Goal: Transaction & Acquisition: Purchase product/service

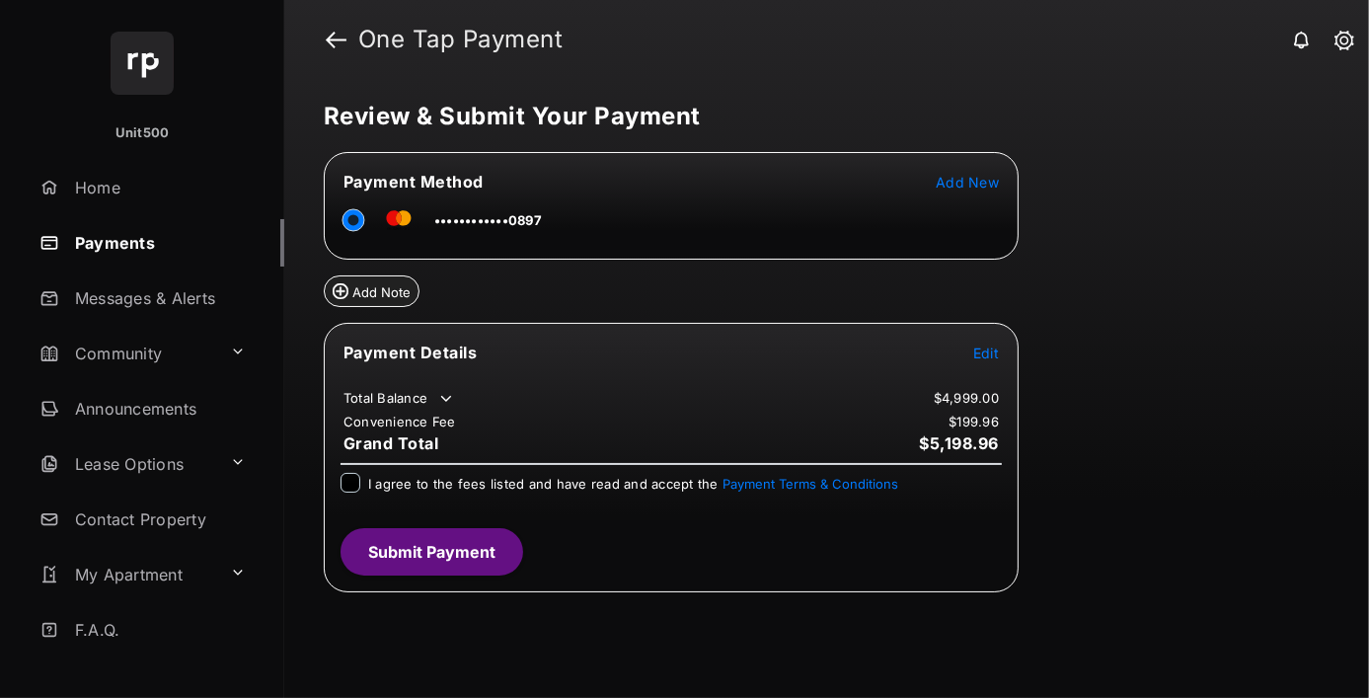
click at [986, 349] on span "Edit" at bounding box center [986, 352] width 26 height 17
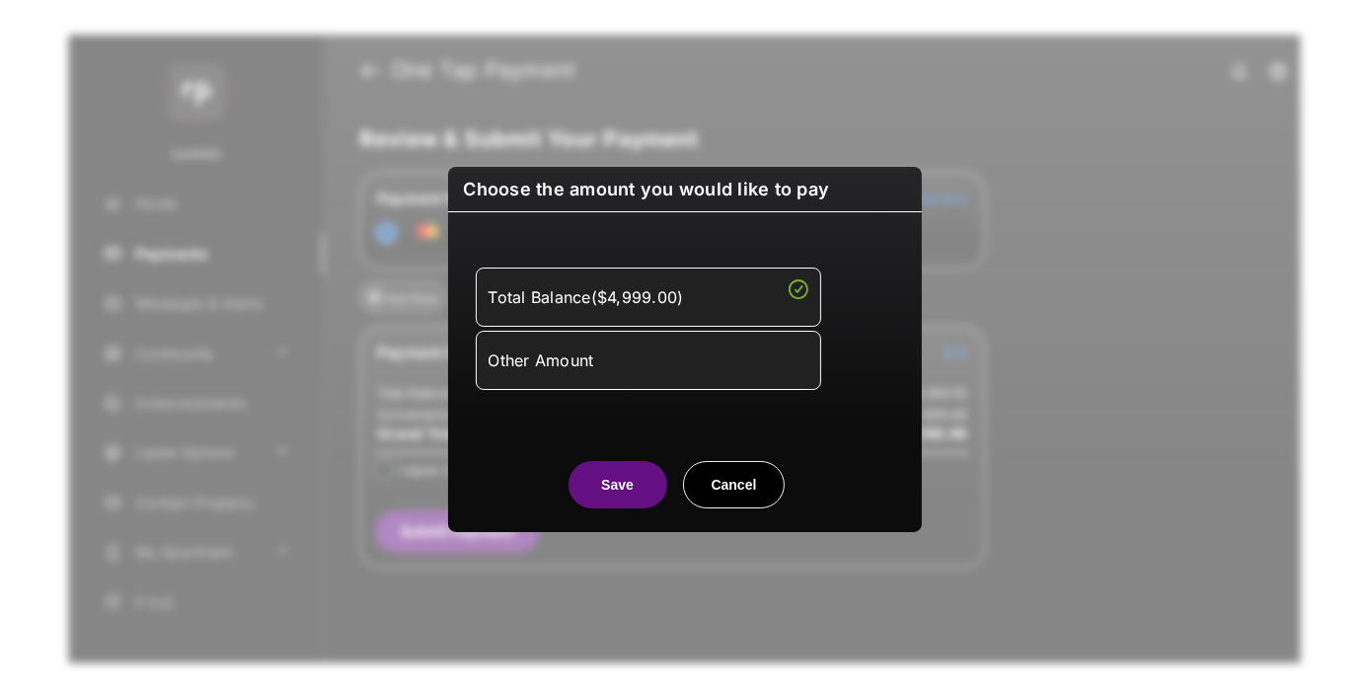
click at [647, 359] on div "Other Amount" at bounding box center [649, 360] width 320 height 34
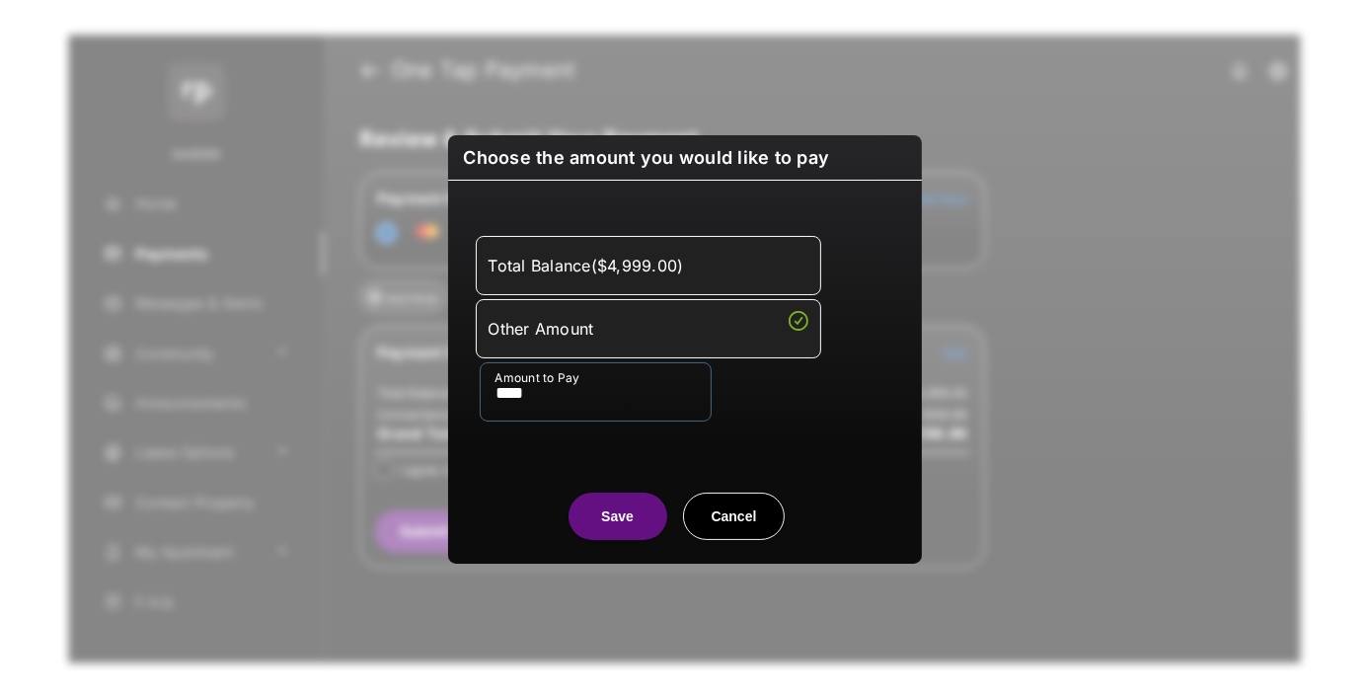
type input "****"
click at [617, 515] on button "Save" at bounding box center [617, 515] width 99 height 47
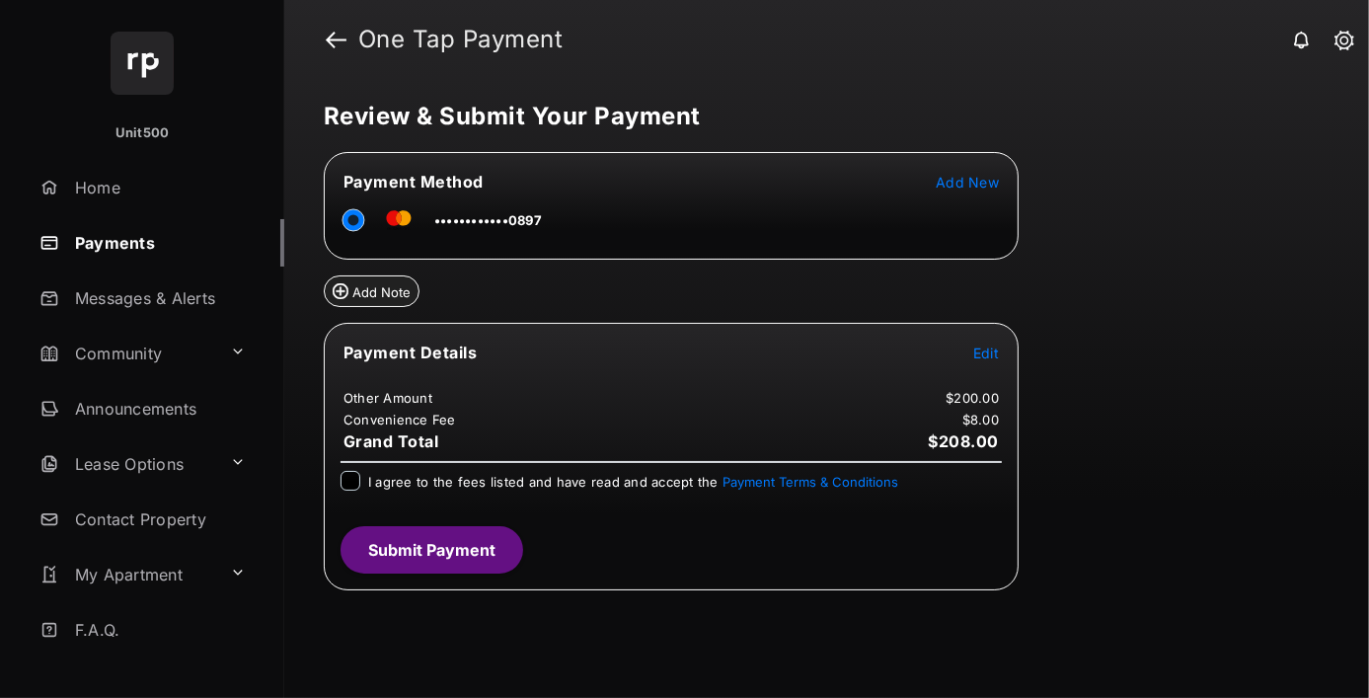
click at [986, 349] on span "Edit" at bounding box center [986, 352] width 26 height 17
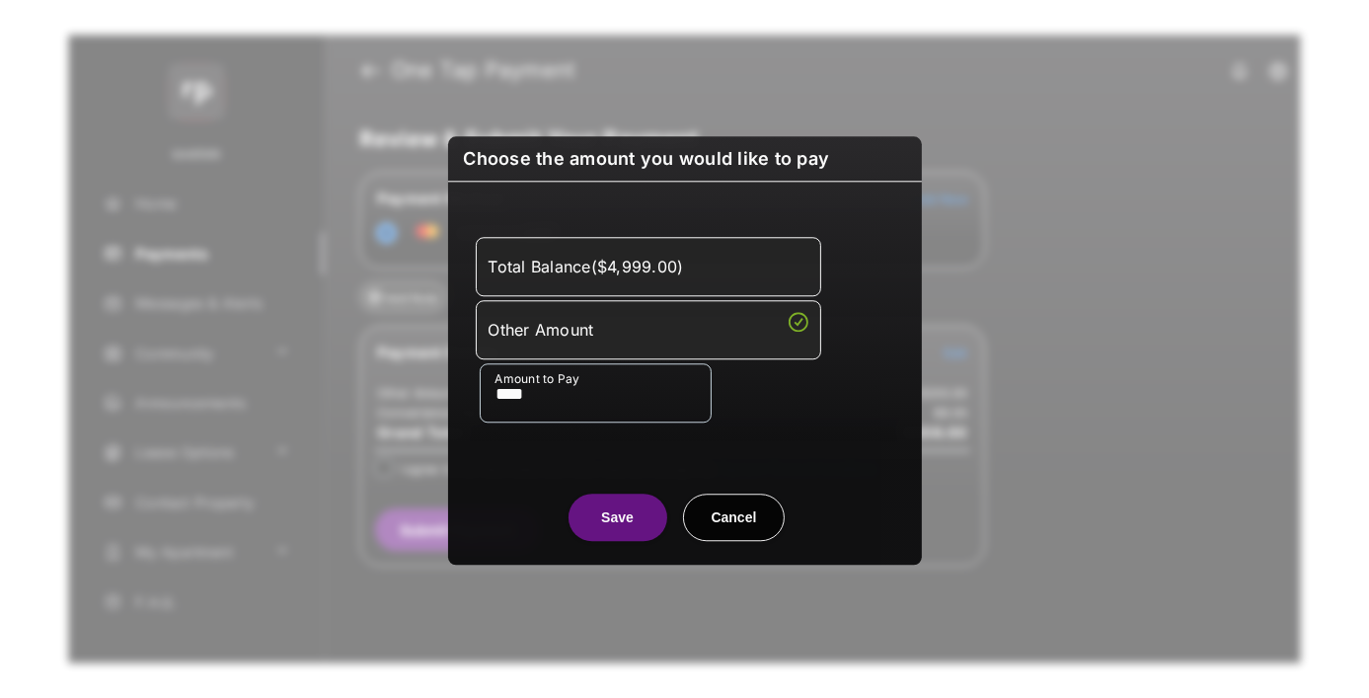
click at [617, 515] on button "Save" at bounding box center [617, 516] width 99 height 47
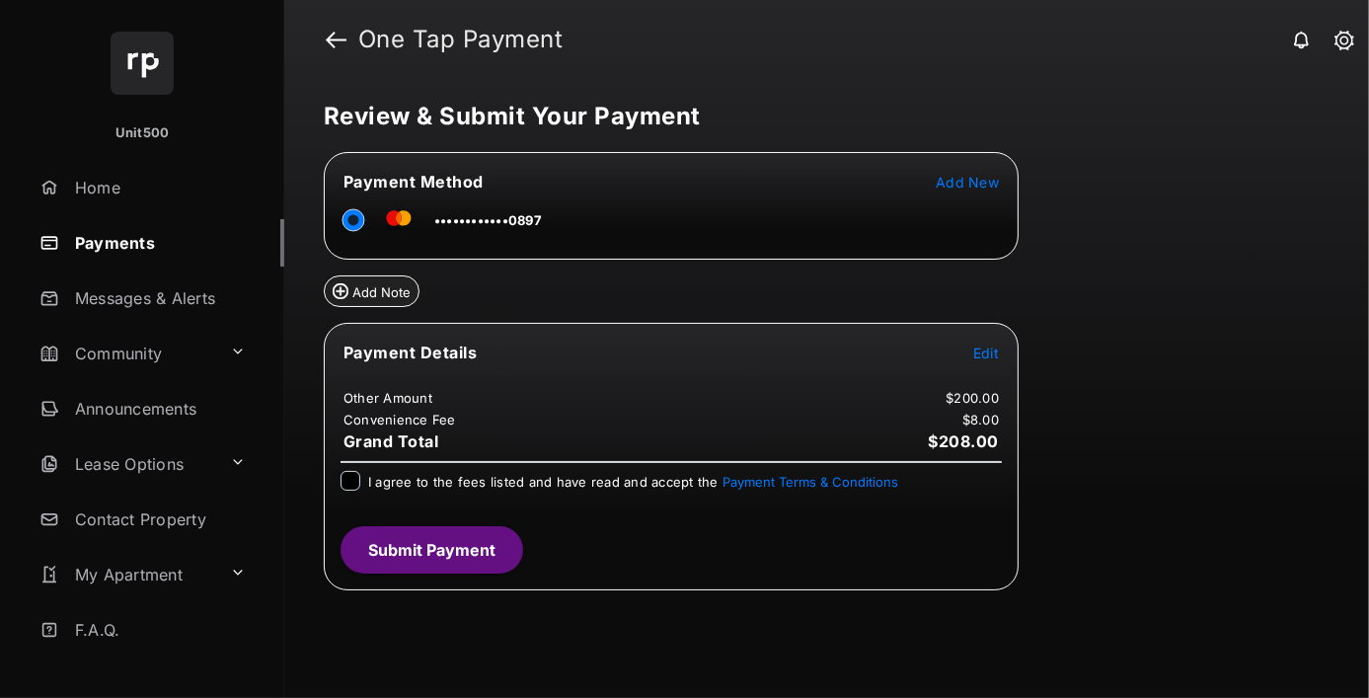
click at [430, 543] on button "Submit Payment" at bounding box center [431, 549] width 183 height 47
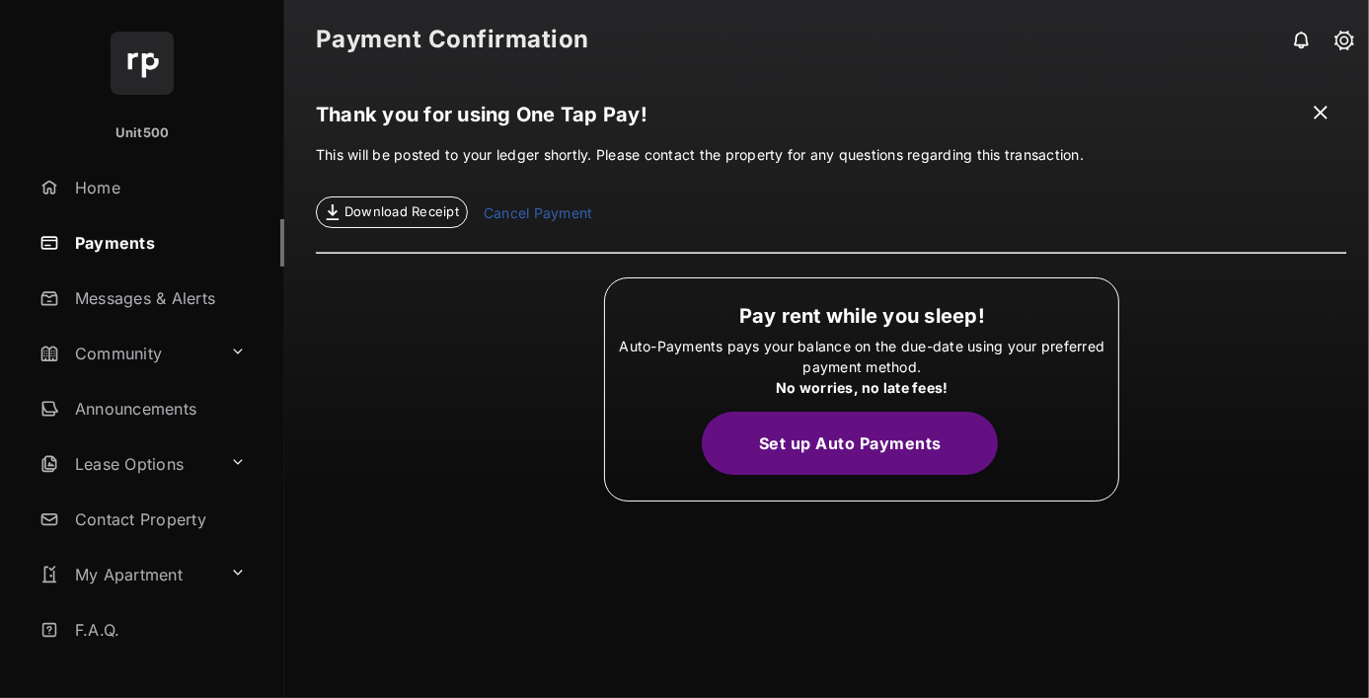
click at [391, 212] on span "Download Receipt" at bounding box center [401, 212] width 114 height 20
click at [1321, 114] on span at bounding box center [1321, 115] width 20 height 25
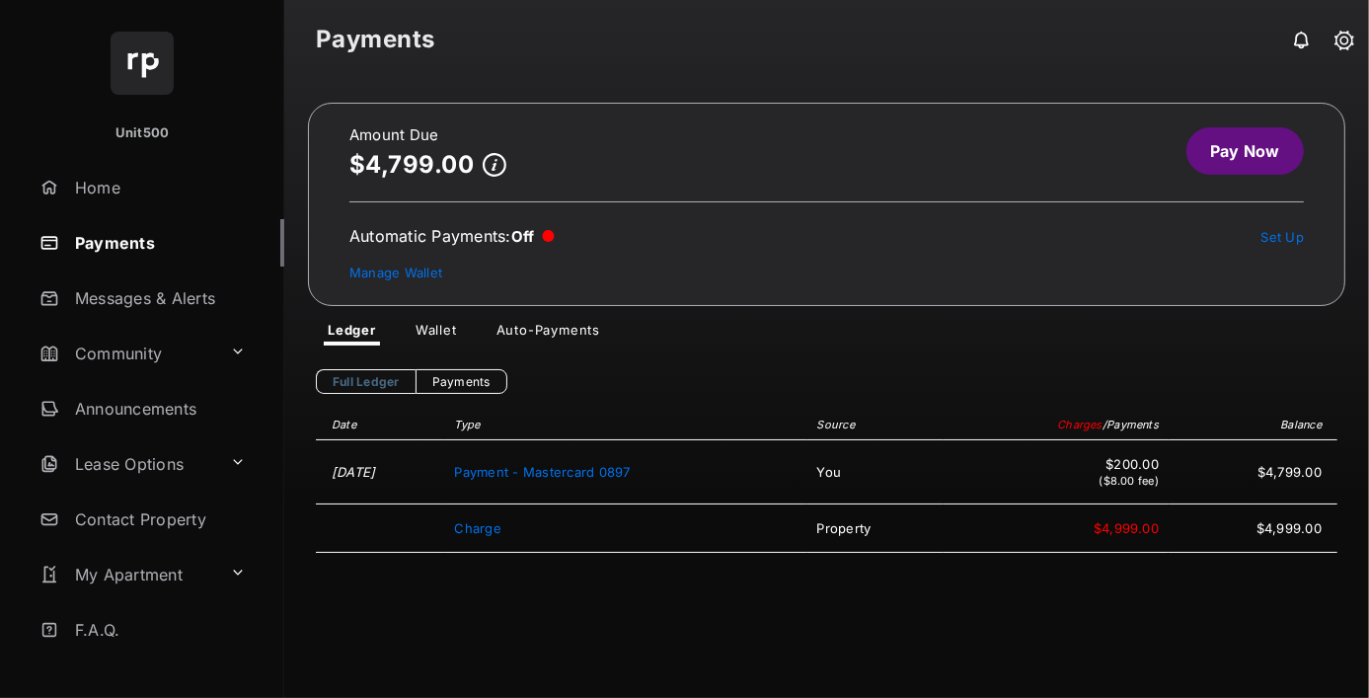
click at [395, 270] on link "Manage Wallet" at bounding box center [395, 272] width 93 height 16
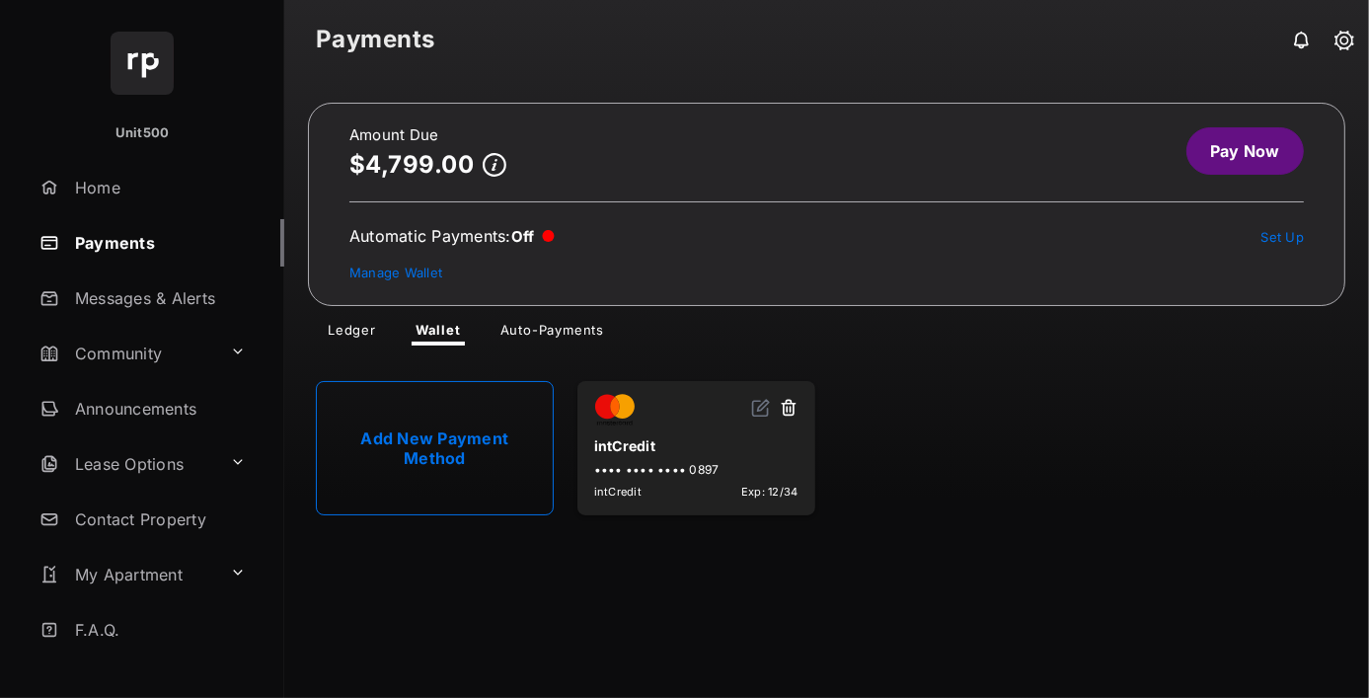
click at [788, 408] on button at bounding box center [789, 409] width 20 height 23
